Goal: Task Accomplishment & Management: Use online tool/utility

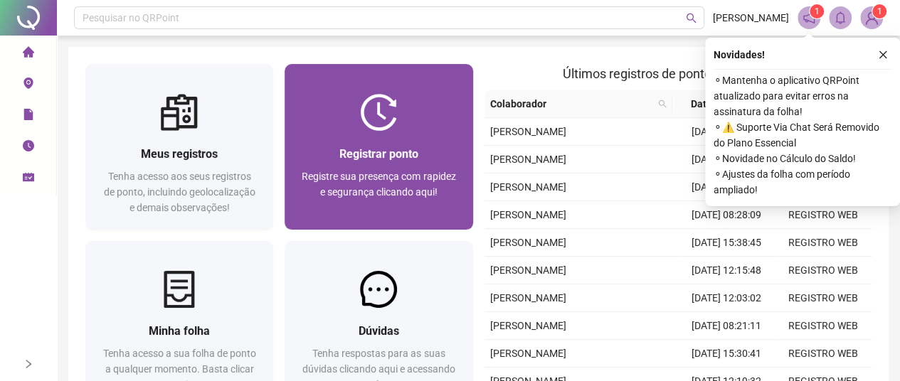
click at [380, 113] on img at bounding box center [378, 112] width 37 height 37
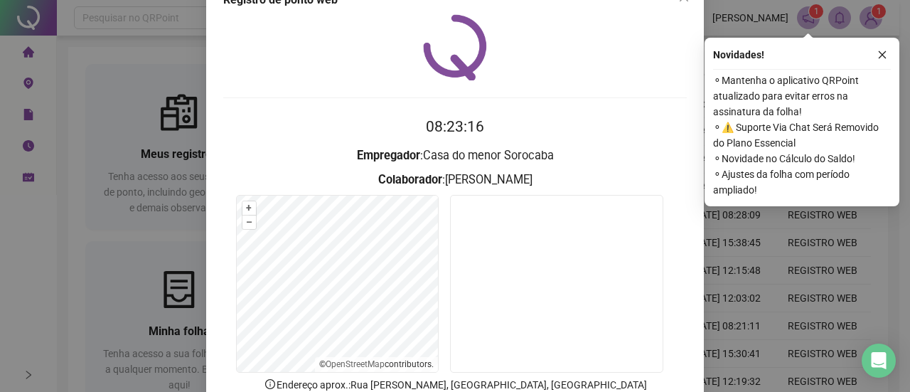
scroll to position [131, 0]
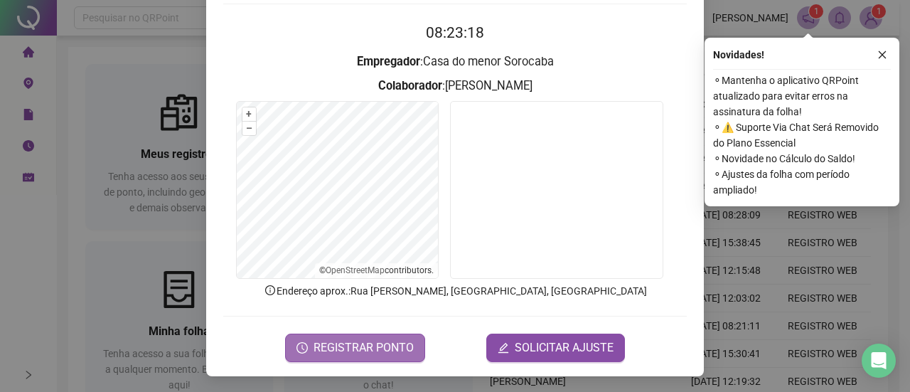
click at [366, 344] on span "REGISTRAR PONTO" at bounding box center [364, 347] width 100 height 17
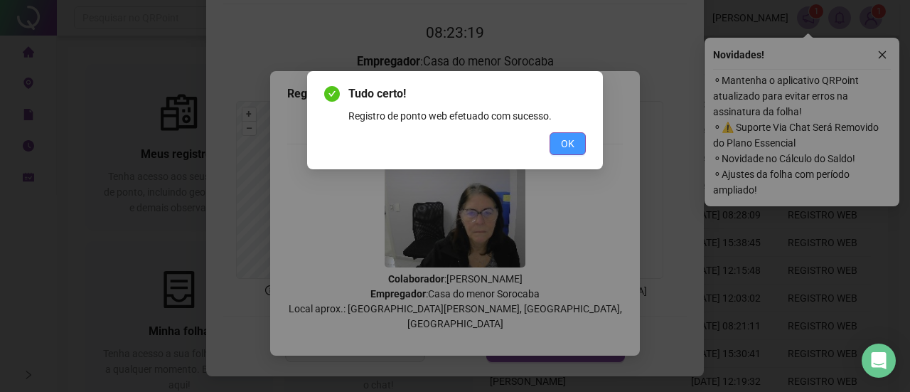
click at [570, 144] on span "OK" at bounding box center [568, 144] width 14 height 16
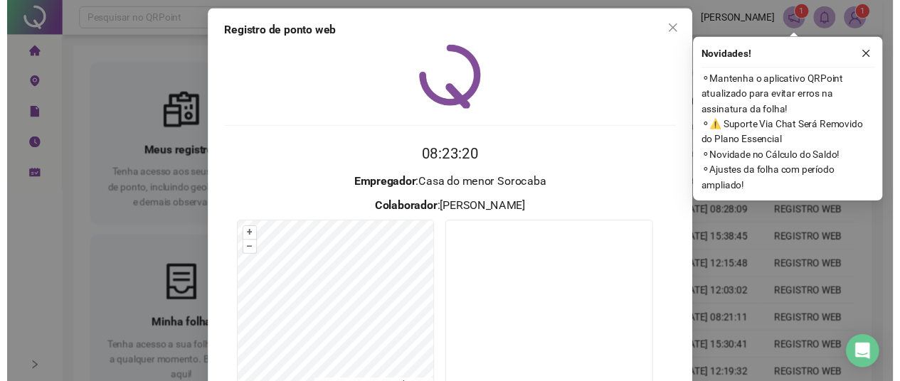
scroll to position [0, 0]
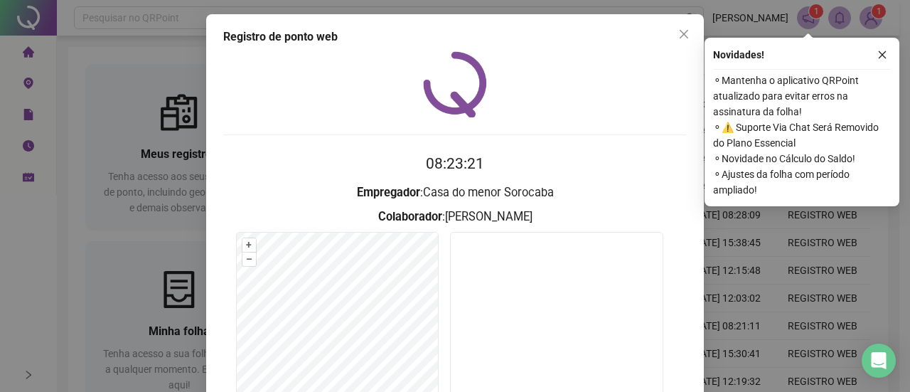
click at [681, 31] on icon "close" at bounding box center [683, 33] width 11 height 11
